Goal: Transaction & Acquisition: Purchase product/service

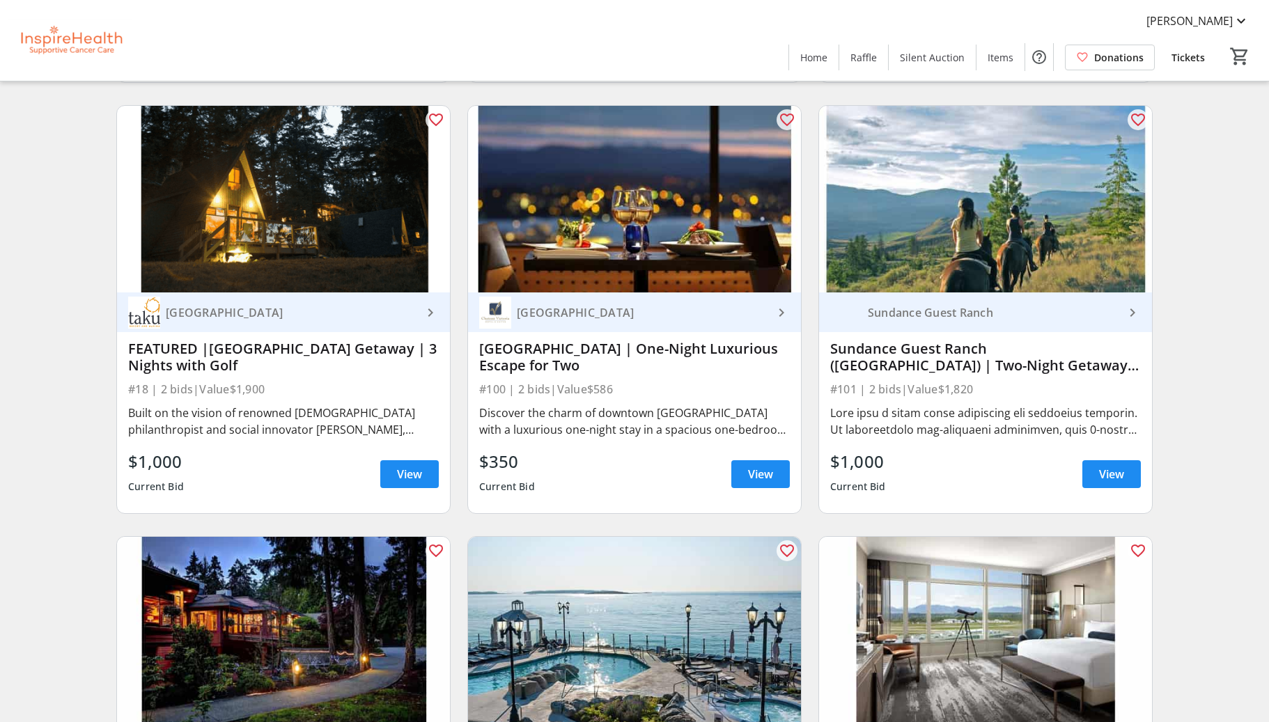
scroll to position [976, 0]
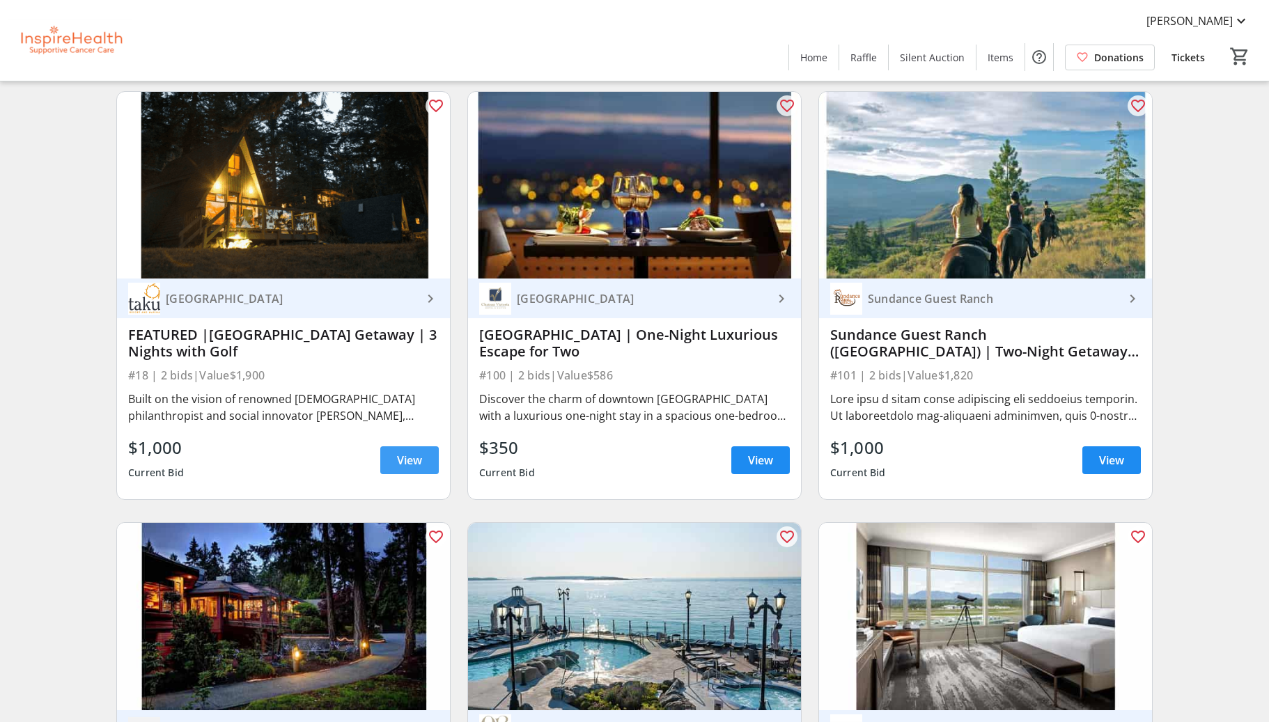
click at [416, 460] on span "View" at bounding box center [409, 460] width 25 height 17
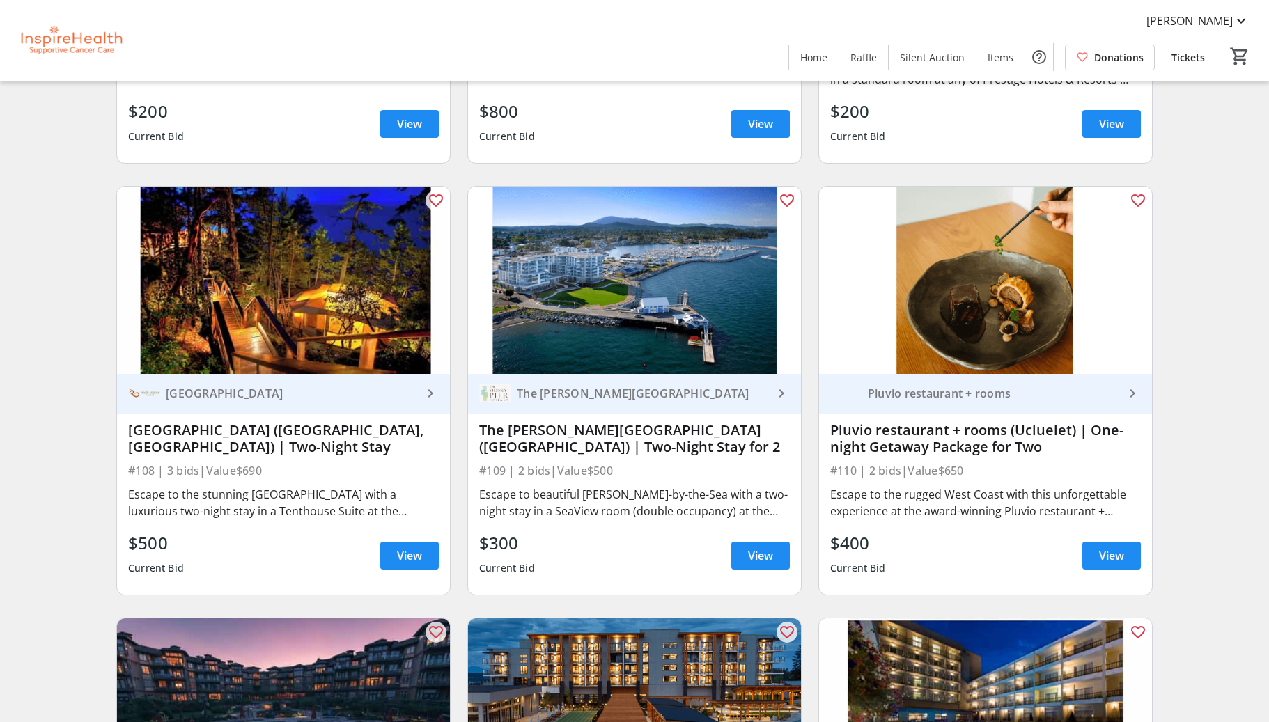
scroll to position [2181, 0]
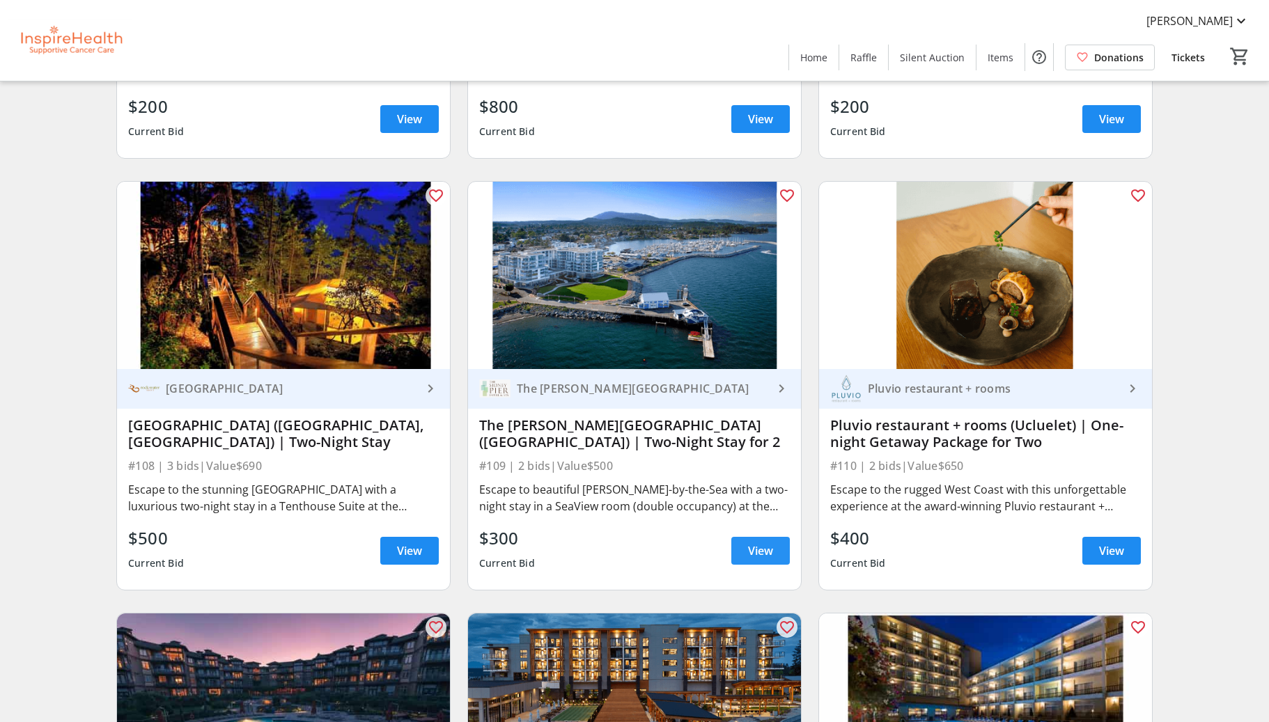
click at [759, 547] on span "View" at bounding box center [760, 551] width 25 height 17
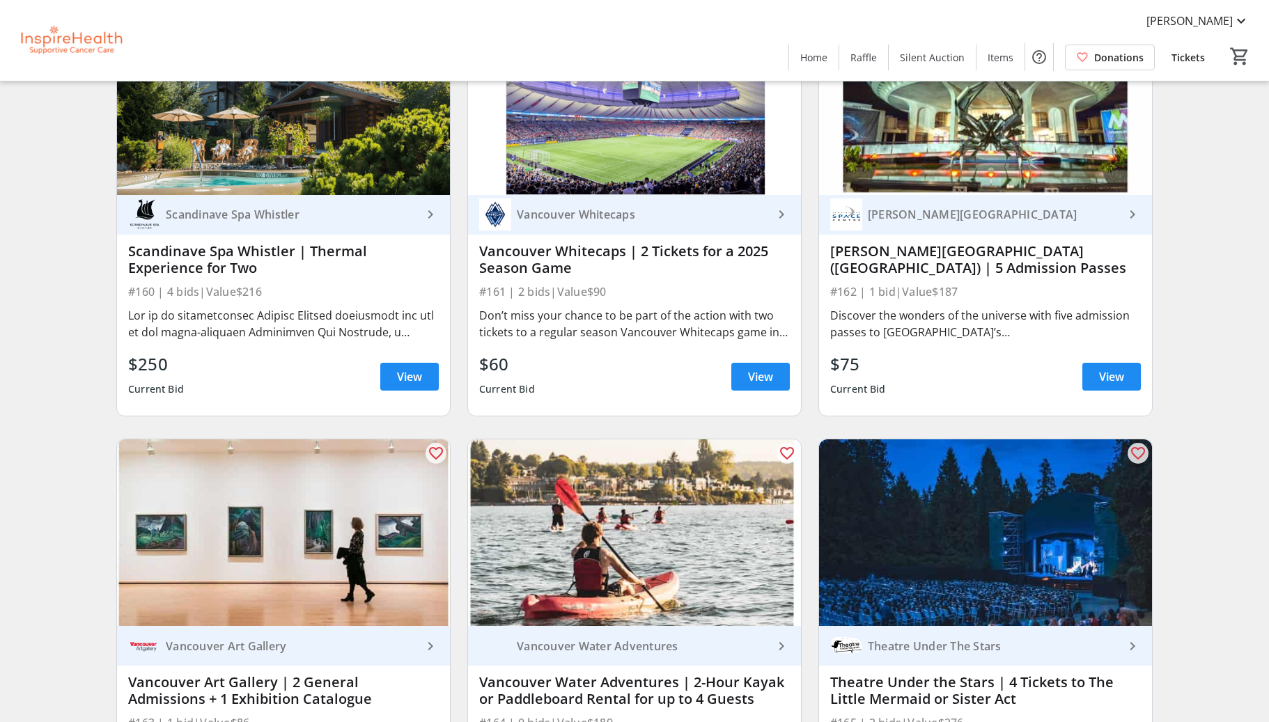
scroll to position [4934, 0]
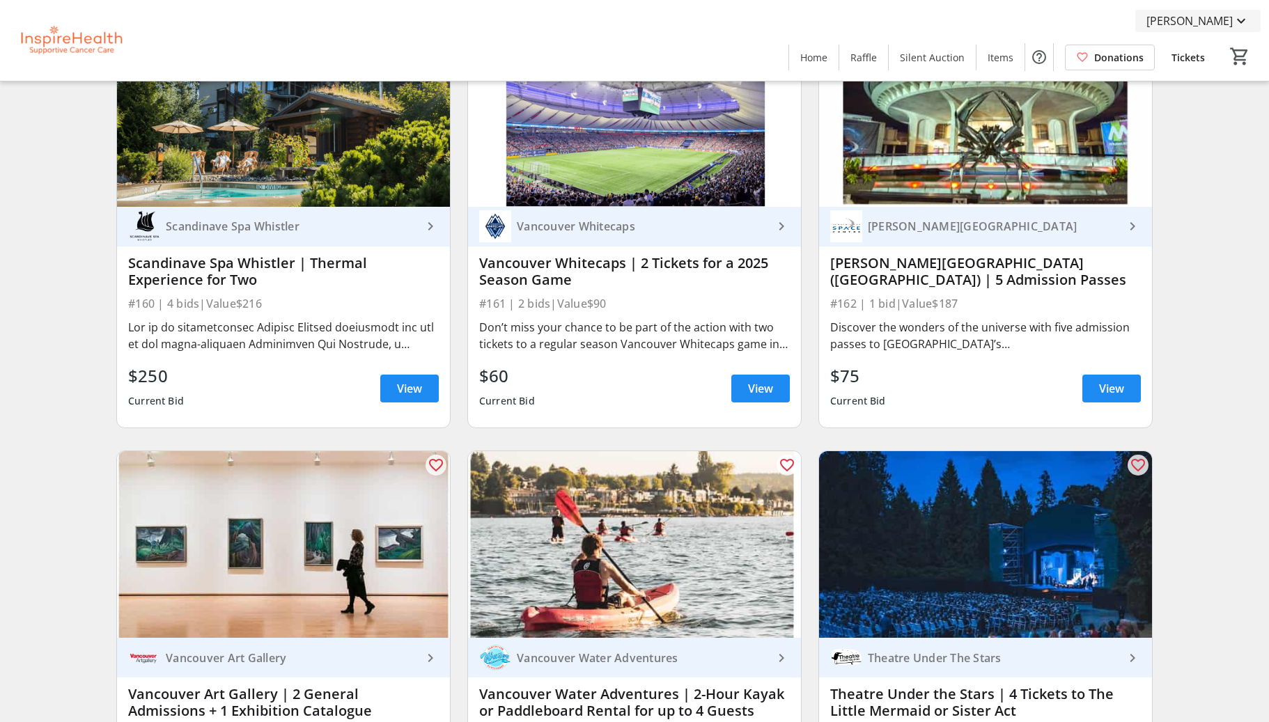
click at [1242, 20] on mat-icon at bounding box center [1241, 21] width 17 height 17
click at [1185, 186] on span "Log Out" at bounding box center [1200, 188] width 99 height 17
